Goal: Information Seeking & Learning: Learn about a topic

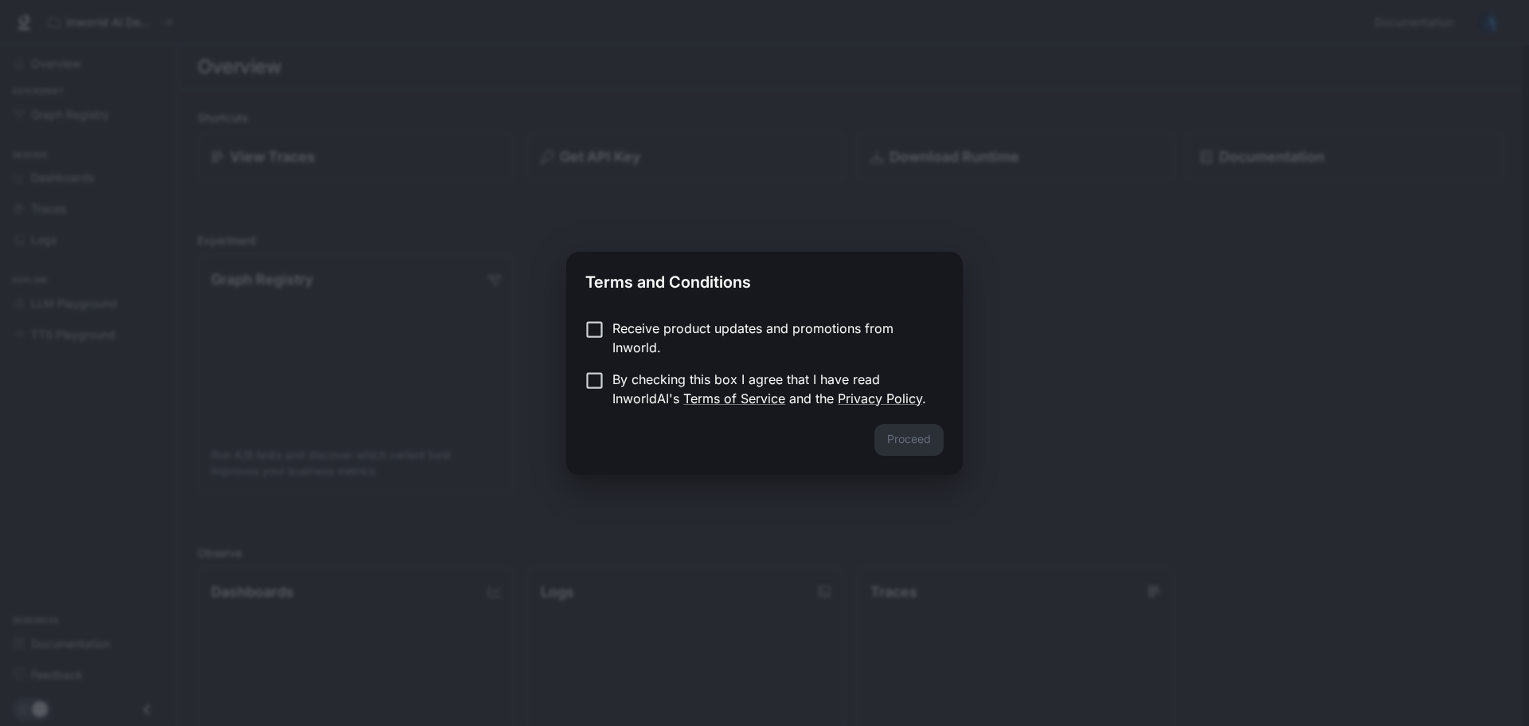
click at [671, 331] on p "Receive product updates and promotions from Inworld." at bounding box center [772, 338] width 319 height 38
click at [664, 327] on p "Receive product updates and promotions from Inworld." at bounding box center [772, 338] width 319 height 38
click at [674, 374] on p "By checking this box I agree that I have read InworldAI's Terms of Service and …" at bounding box center [772, 389] width 319 height 38
click at [934, 444] on button "Proceed" at bounding box center [909, 440] width 69 height 32
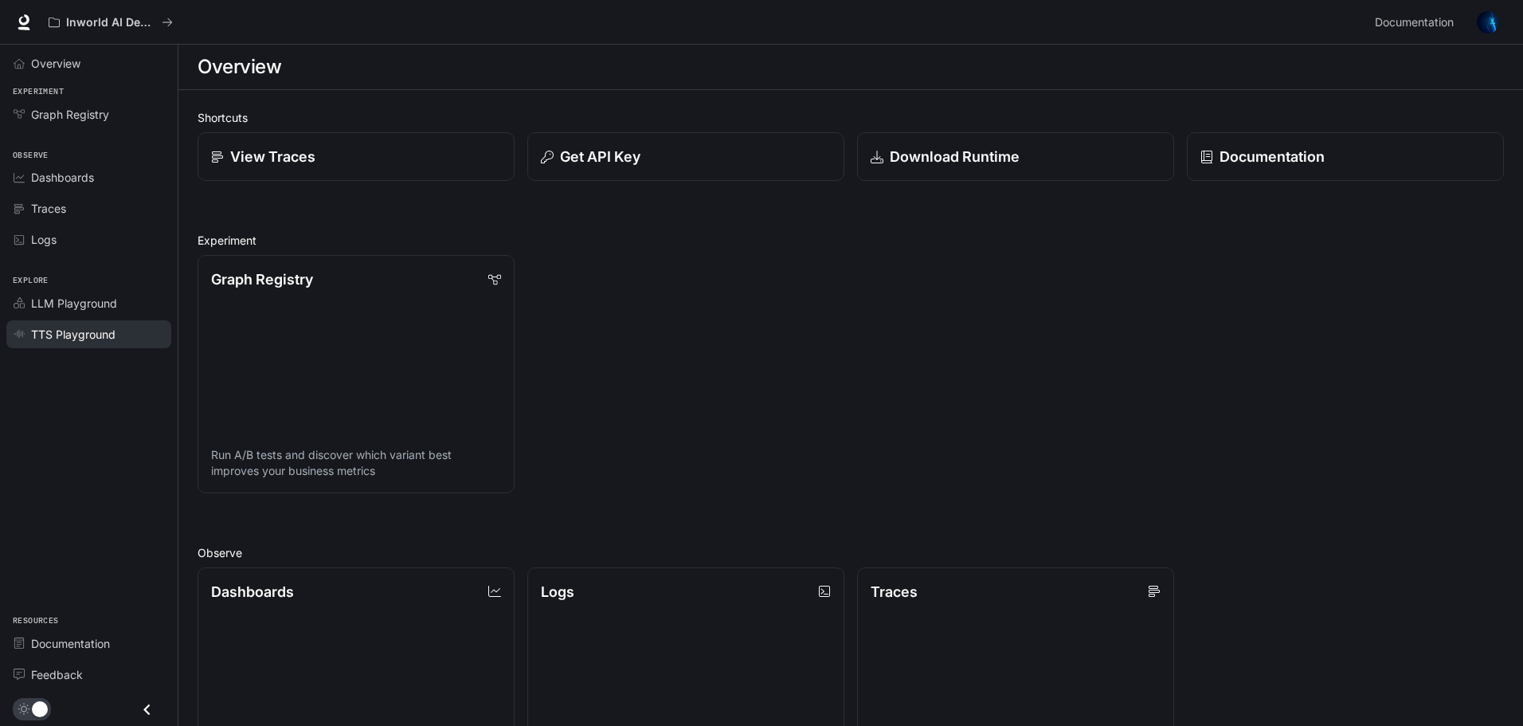
click at [62, 330] on span "TTS Playground" at bounding box center [73, 334] width 84 height 17
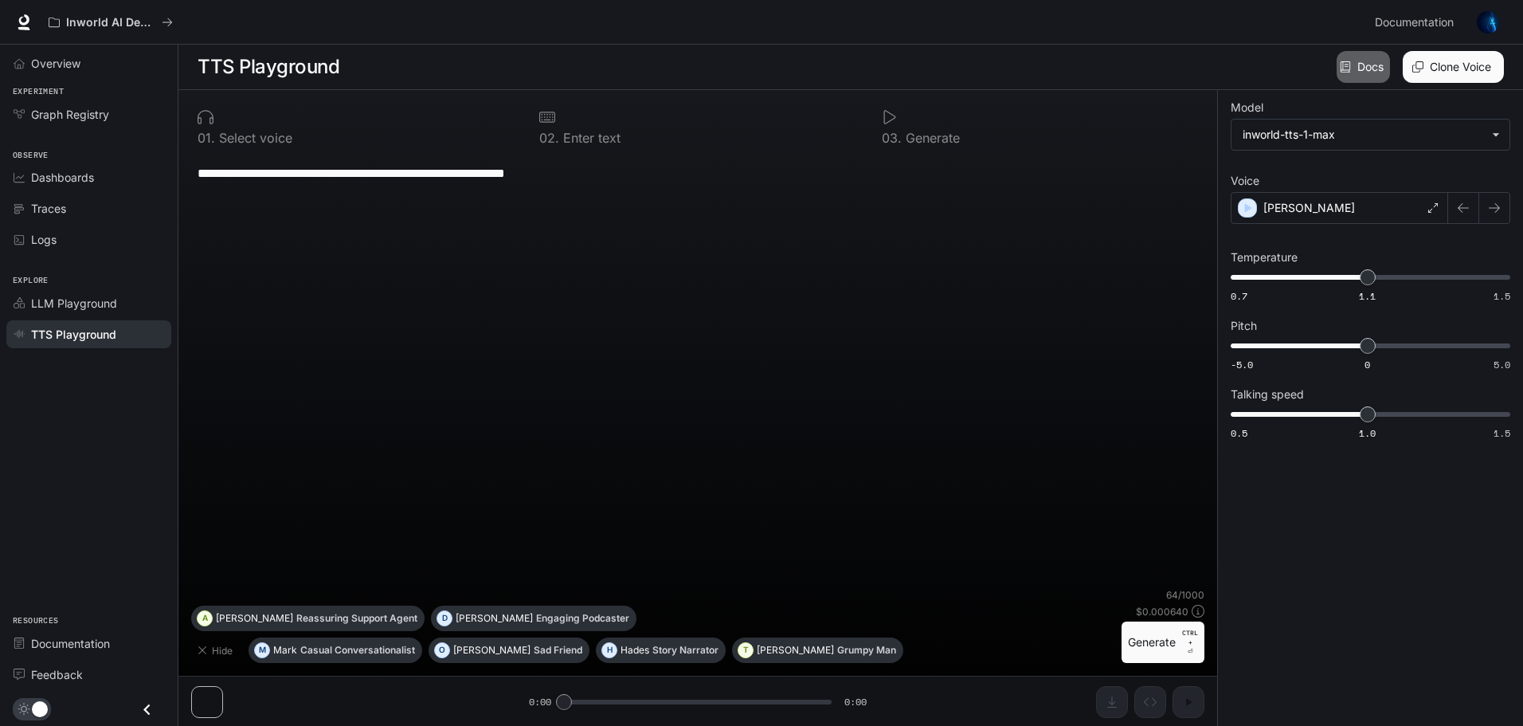
click at [1352, 78] on link "Docs" at bounding box center [1363, 67] width 53 height 32
